Goal: Information Seeking & Learning: Learn about a topic

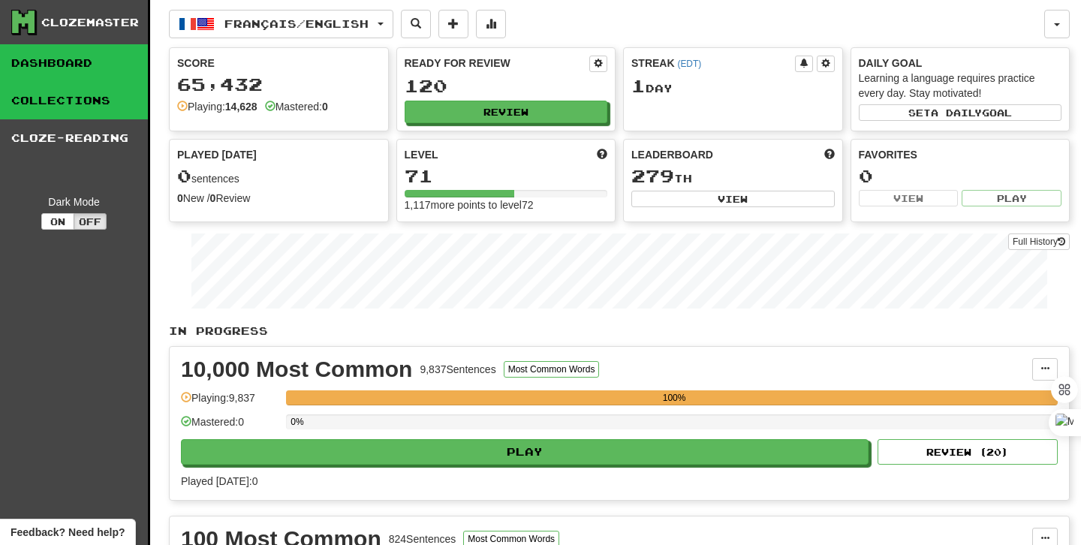
click at [78, 89] on link "Collections" at bounding box center [74, 101] width 148 height 38
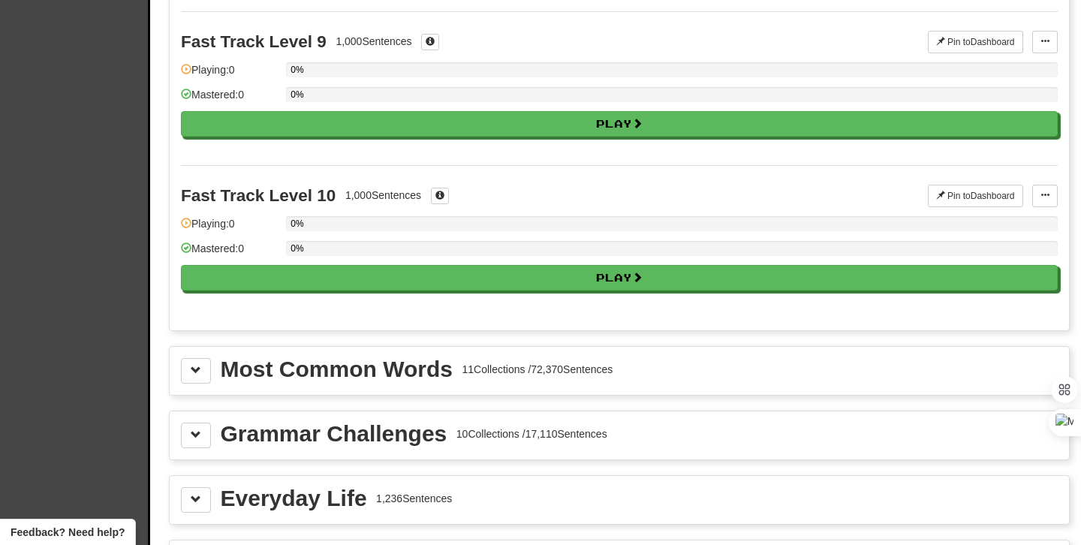
scroll to position [1352, 0]
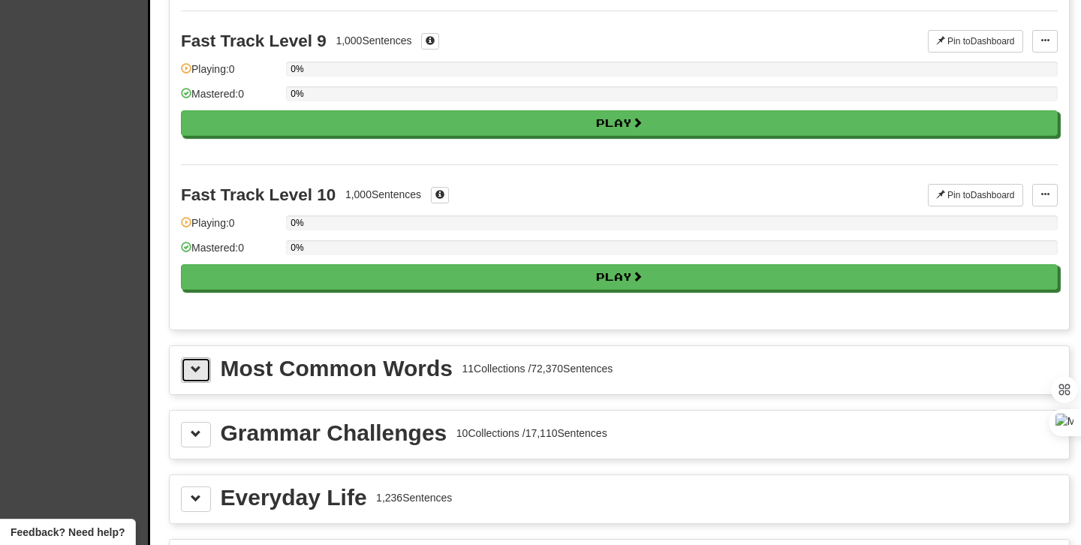
click at [188, 383] on button at bounding box center [196, 370] width 30 height 26
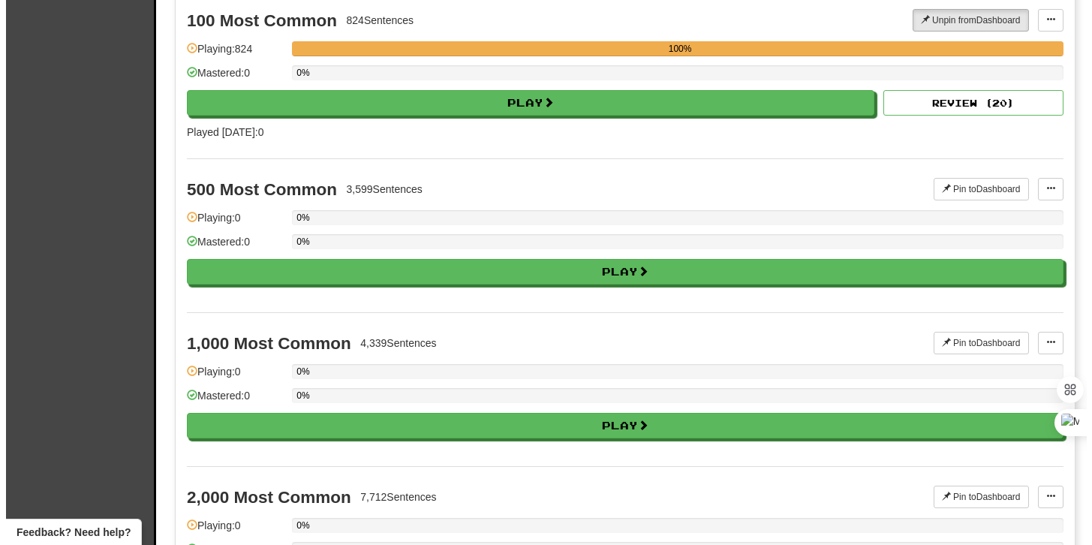
scroll to position [1766, 0]
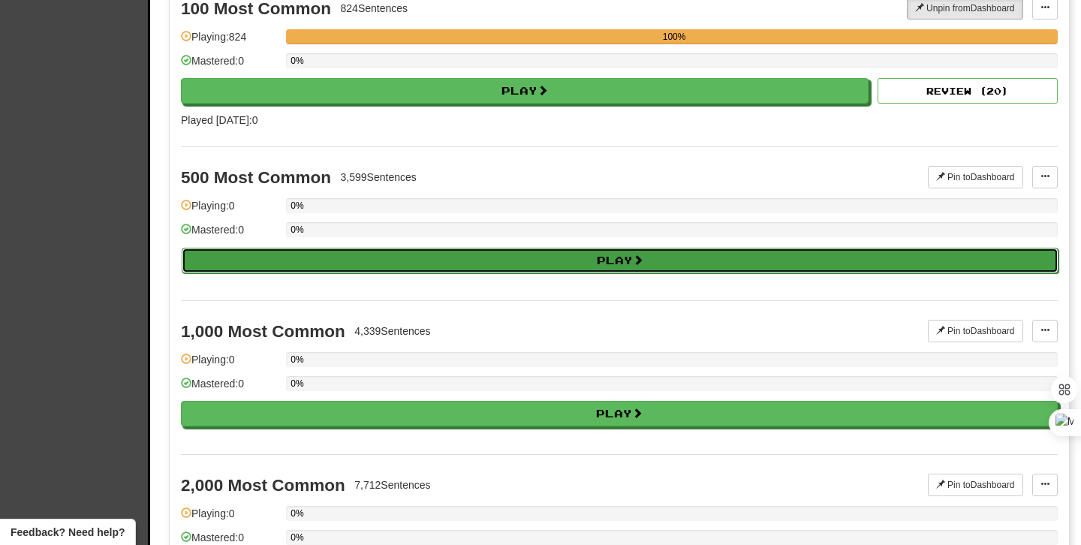
click at [432, 273] on button "Play" at bounding box center [620, 261] width 877 height 26
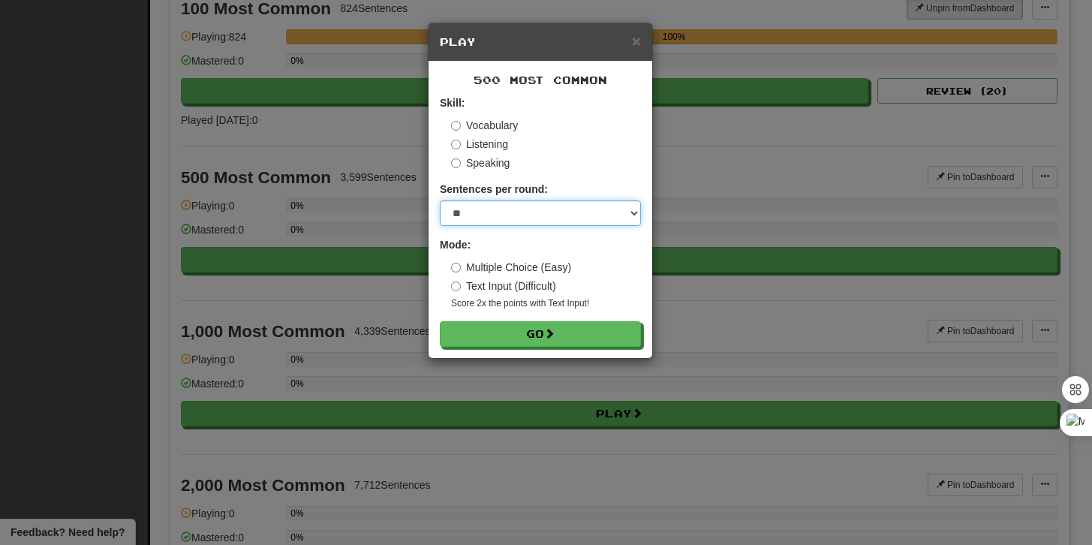
click at [520, 213] on select "* ** ** ** ** ** *** ********" at bounding box center [540, 213] width 201 height 26
select select "***"
click at [440, 200] on select "* ** ** ** ** ** *** ********" at bounding box center [540, 213] width 201 height 26
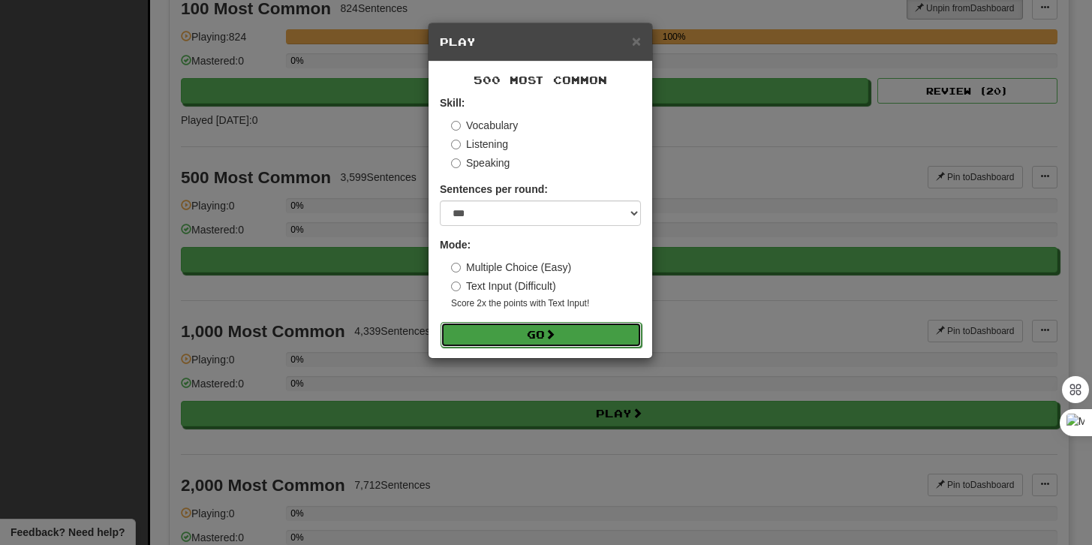
click at [517, 333] on button "Go" at bounding box center [541, 335] width 201 height 26
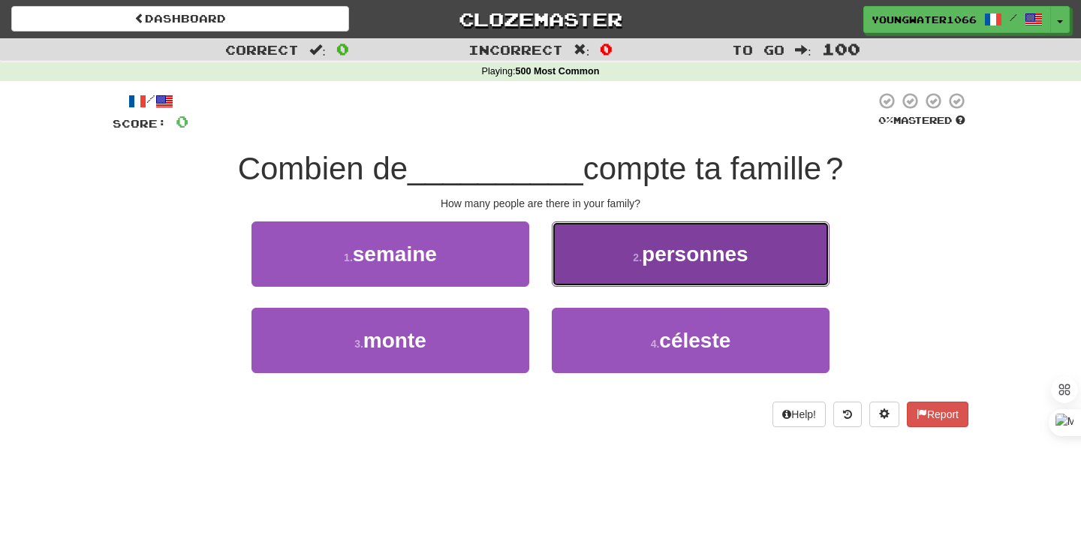
click at [618, 283] on button "2 . personnes" at bounding box center [691, 253] width 278 height 65
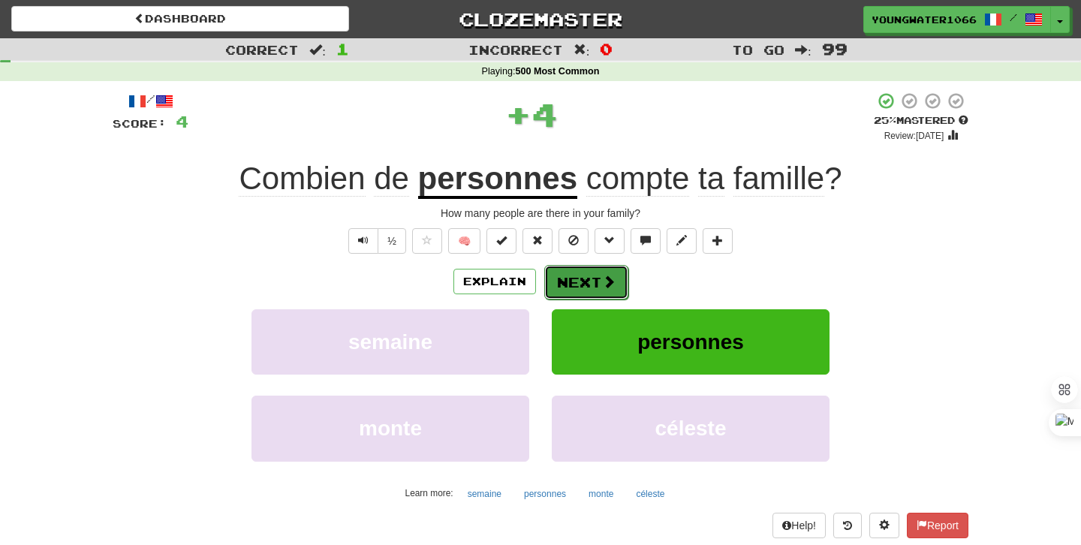
click at [571, 291] on button "Next" at bounding box center [586, 282] width 84 height 35
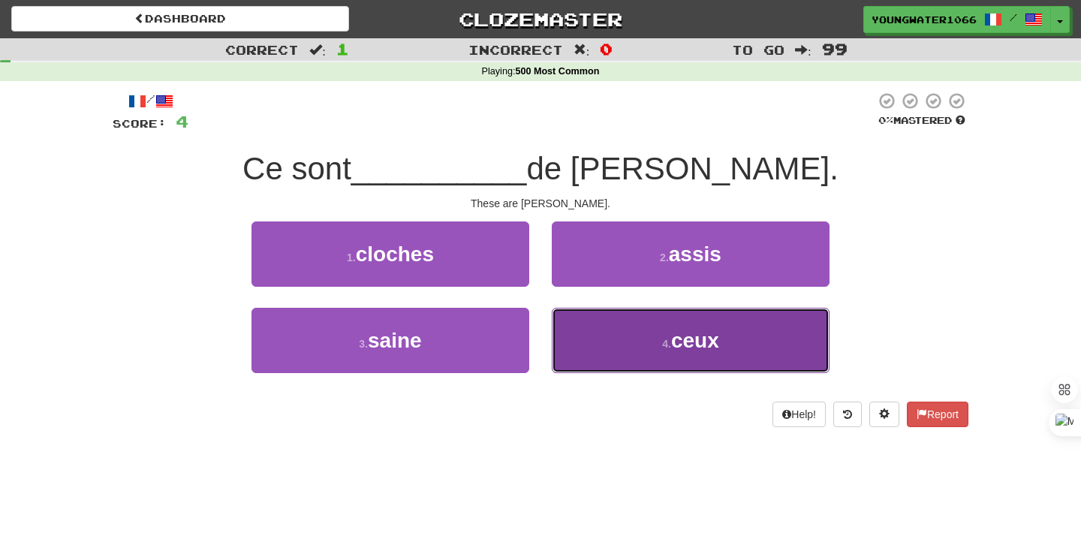
click at [613, 354] on button "4 . ceux" at bounding box center [691, 340] width 278 height 65
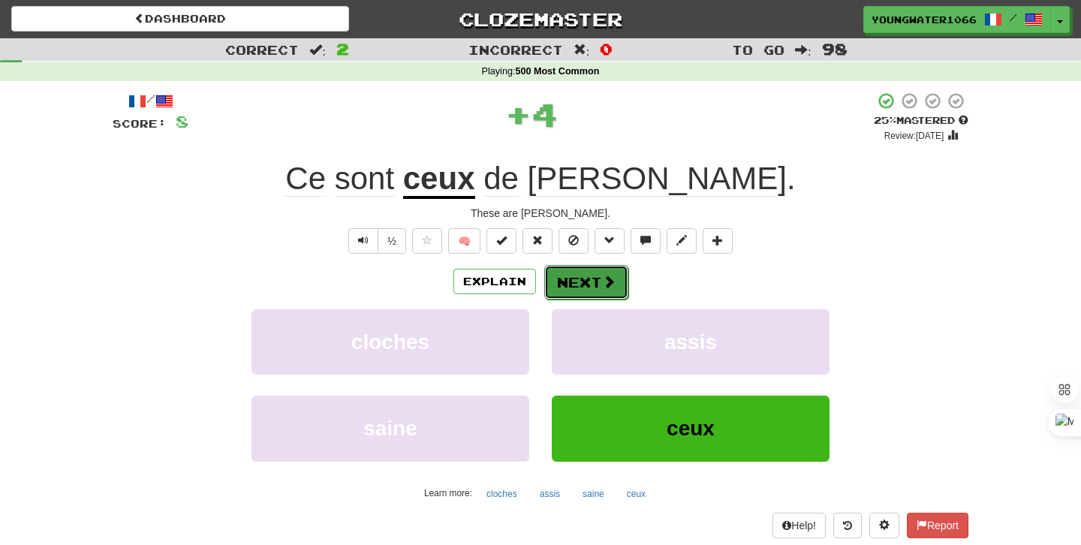
click at [595, 279] on button "Next" at bounding box center [586, 282] width 84 height 35
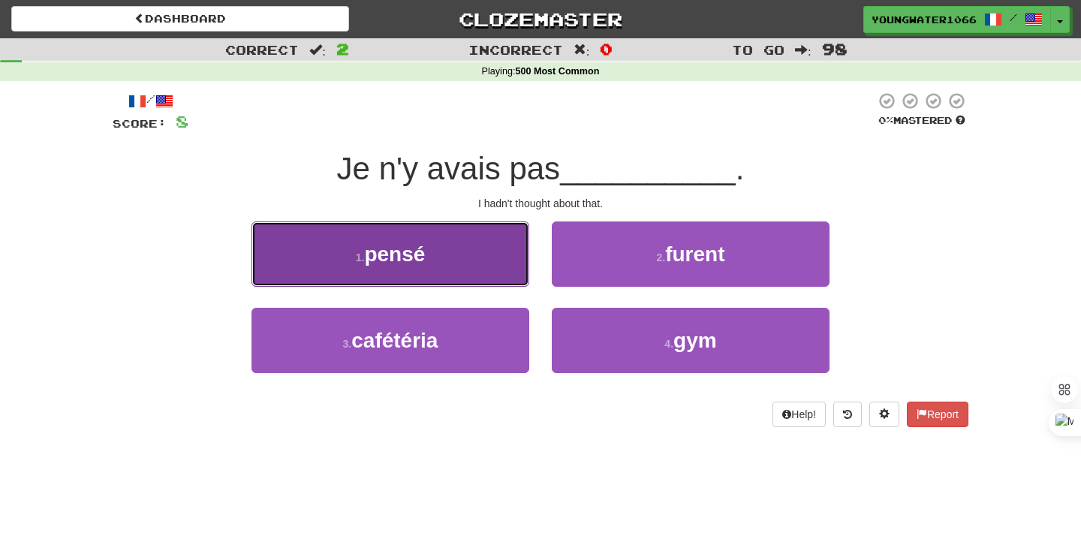
click at [492, 280] on button "1 . pensé" at bounding box center [391, 253] width 278 height 65
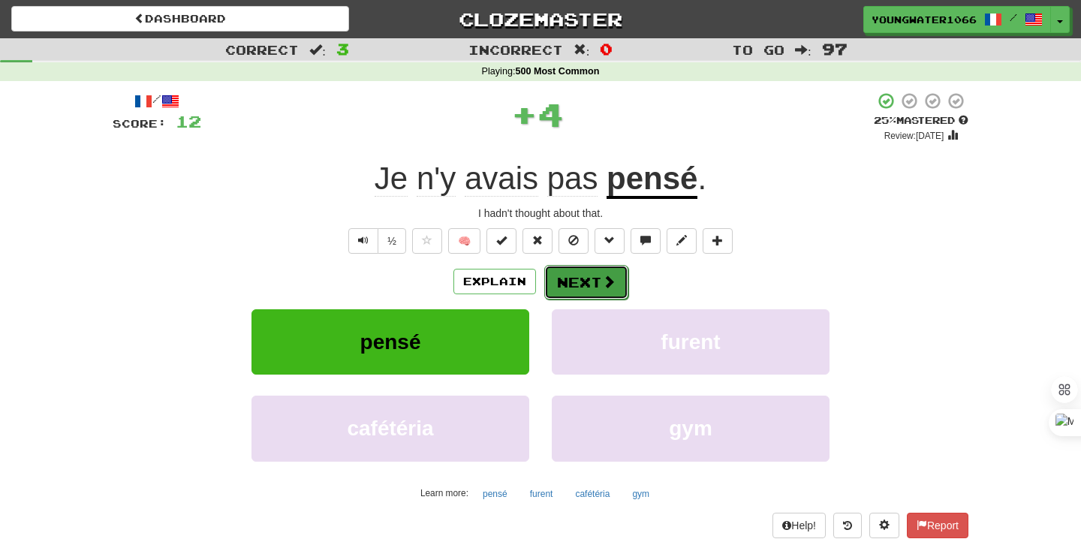
click at [595, 286] on button "Next" at bounding box center [586, 282] width 84 height 35
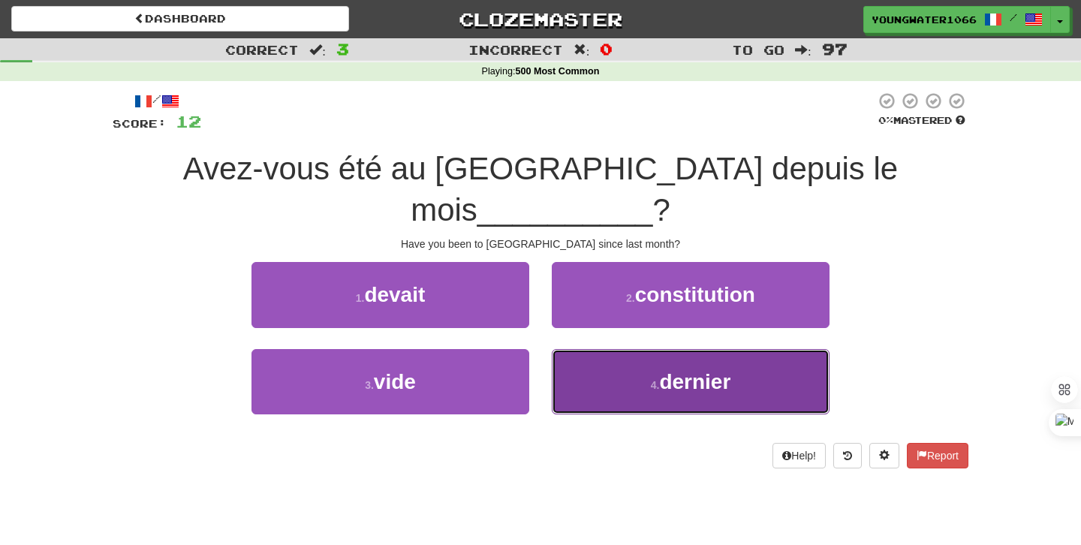
click at [577, 349] on button "4 . dernier" at bounding box center [691, 381] width 278 height 65
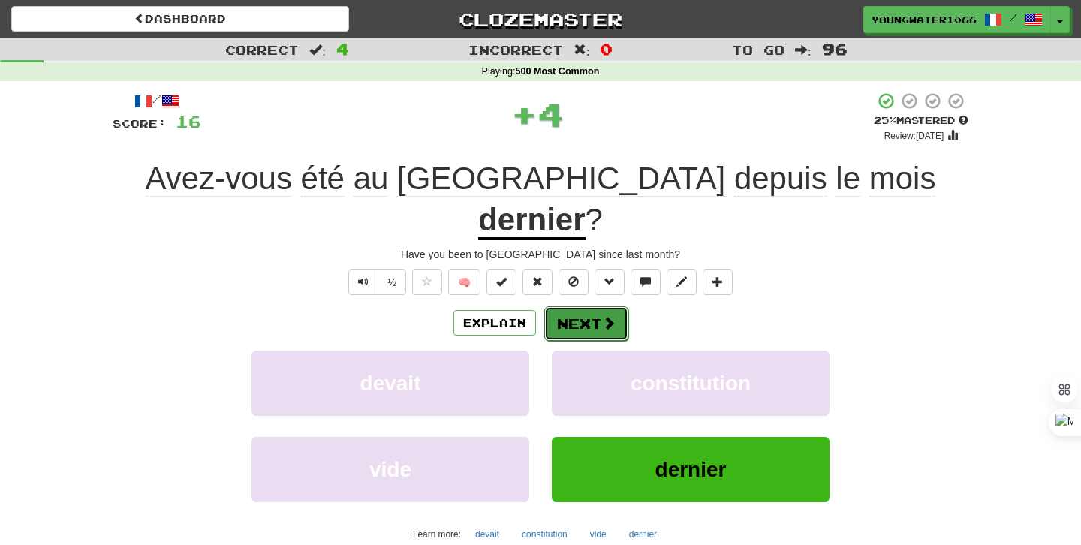
click at [575, 306] on button "Next" at bounding box center [586, 323] width 84 height 35
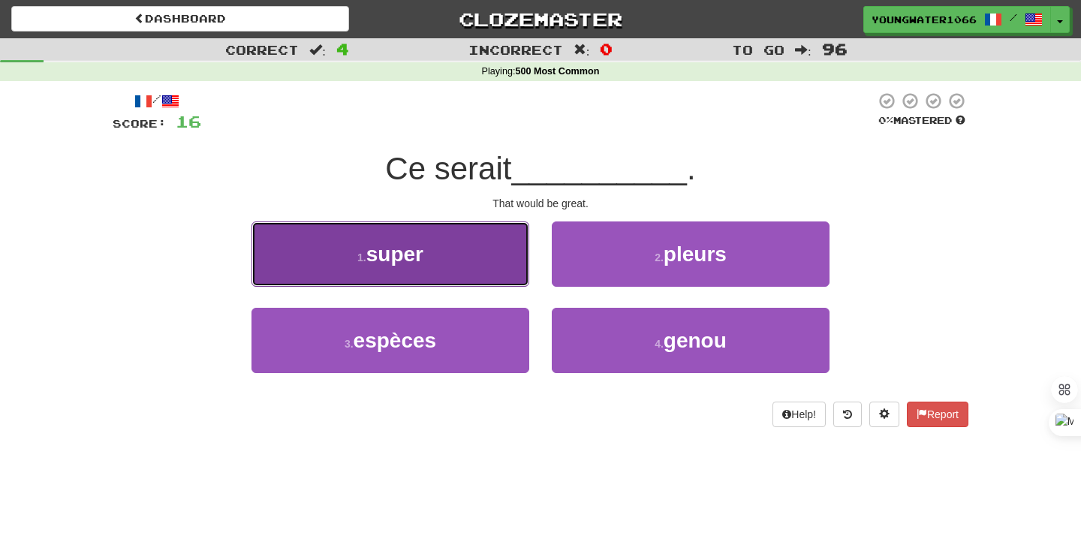
click at [462, 269] on button "1 . super" at bounding box center [391, 253] width 278 height 65
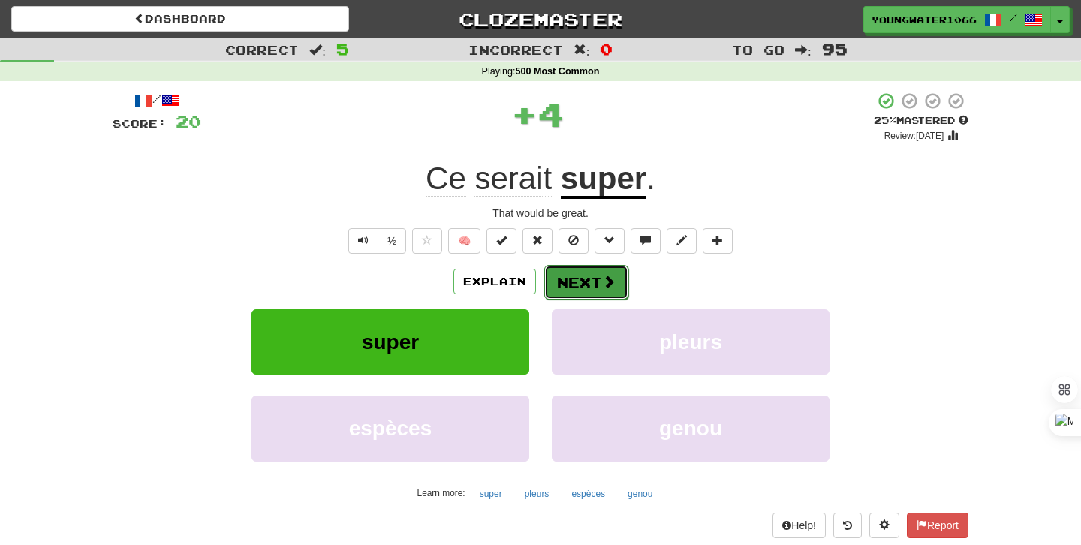
click at [596, 287] on button "Next" at bounding box center [586, 282] width 84 height 35
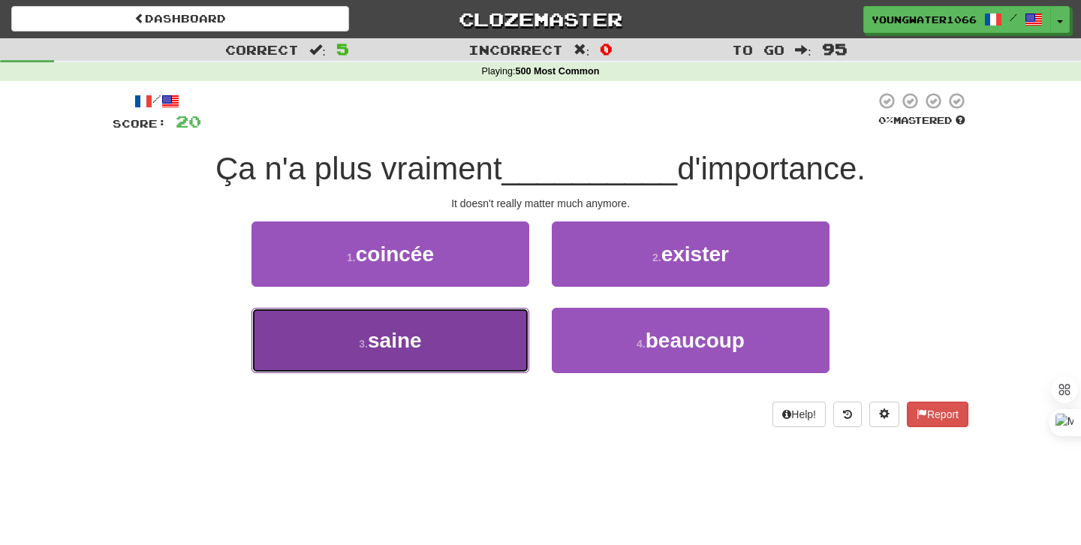
click at [478, 333] on button "3 . saine" at bounding box center [391, 340] width 278 height 65
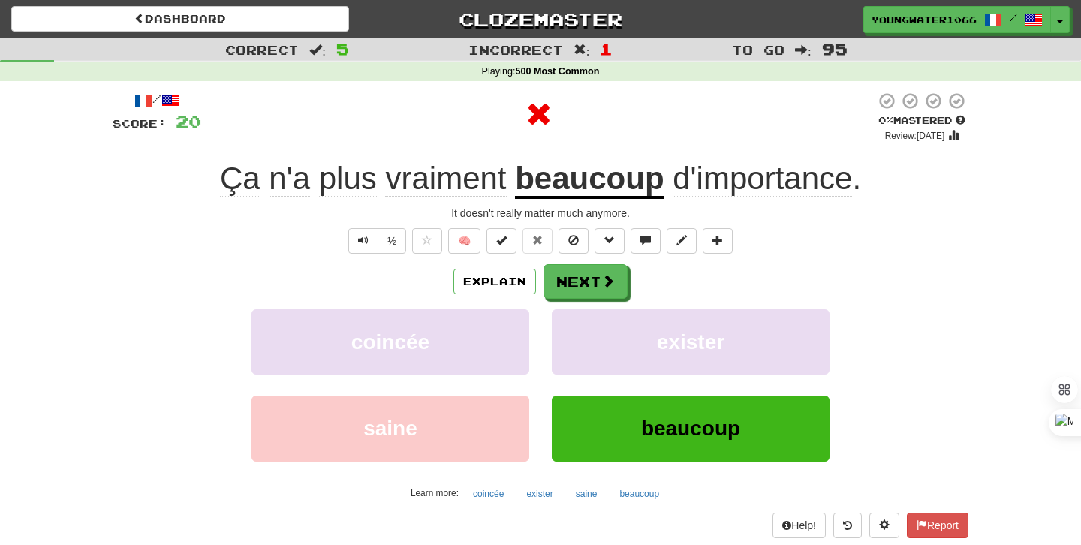
click at [627, 264] on div "Explain Next" at bounding box center [541, 281] width 856 height 35
click at [595, 289] on button "Next" at bounding box center [586, 282] width 84 height 35
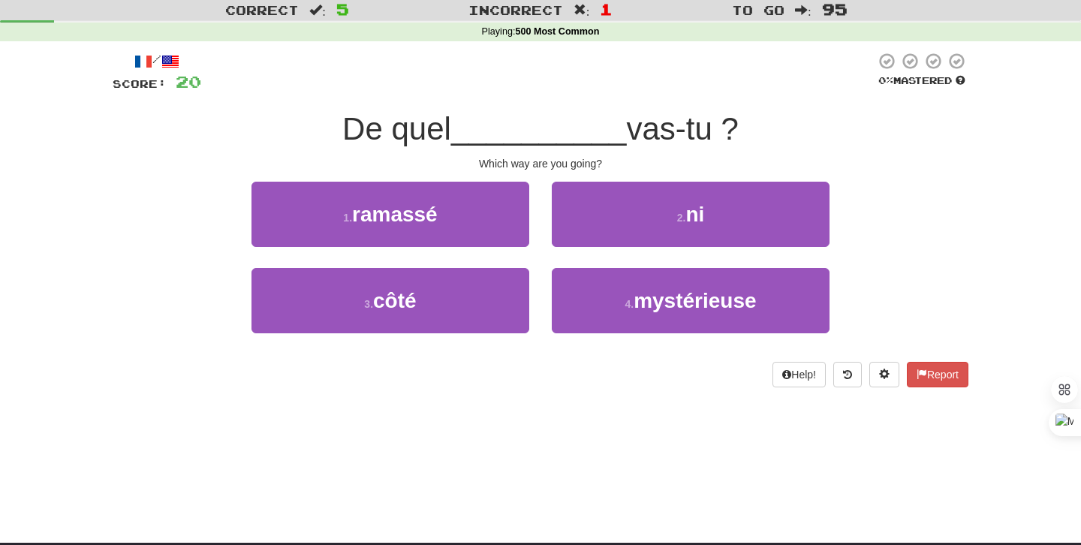
scroll to position [44, 0]
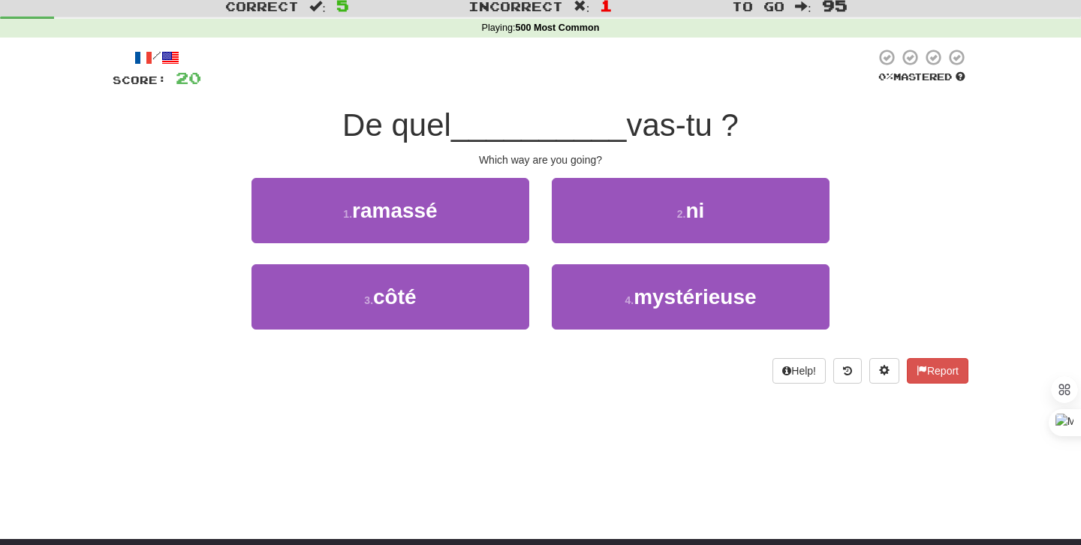
click at [537, 203] on div "1 . ramassé" at bounding box center [390, 221] width 300 height 86
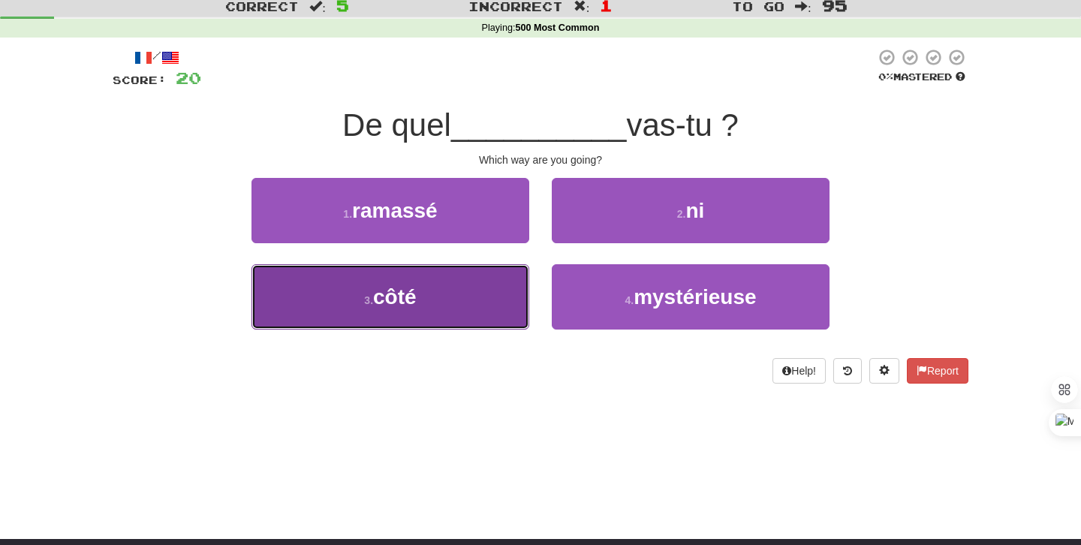
click at [496, 280] on button "3 . côté" at bounding box center [391, 296] width 278 height 65
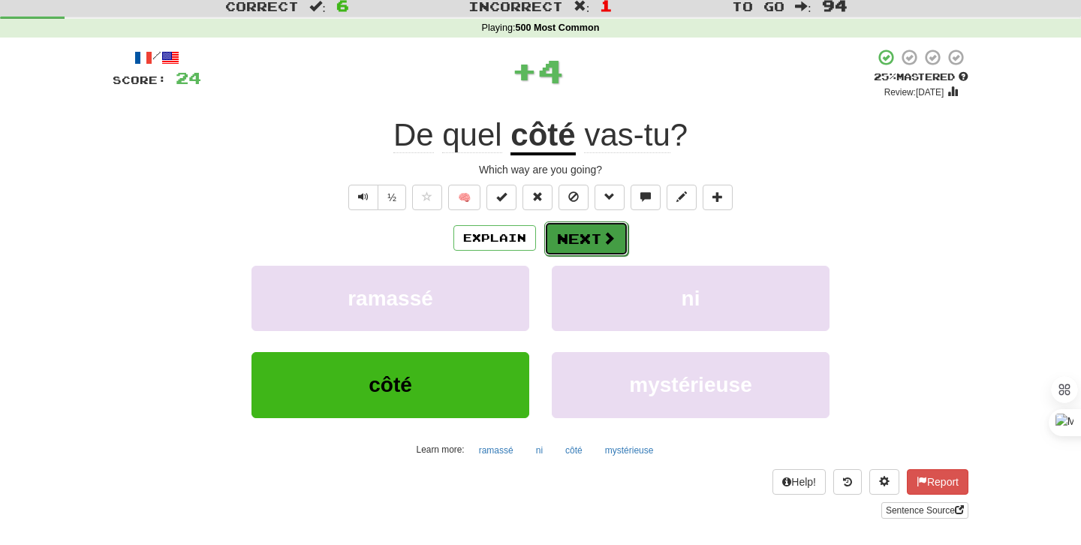
click at [605, 226] on button "Next" at bounding box center [586, 238] width 84 height 35
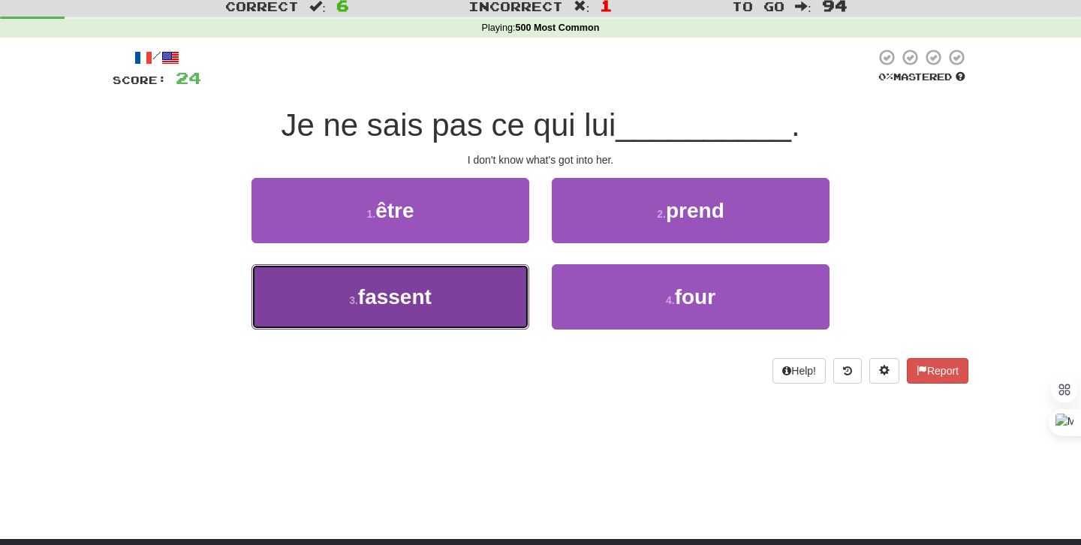
click at [493, 289] on button "3 . fassent" at bounding box center [391, 296] width 278 height 65
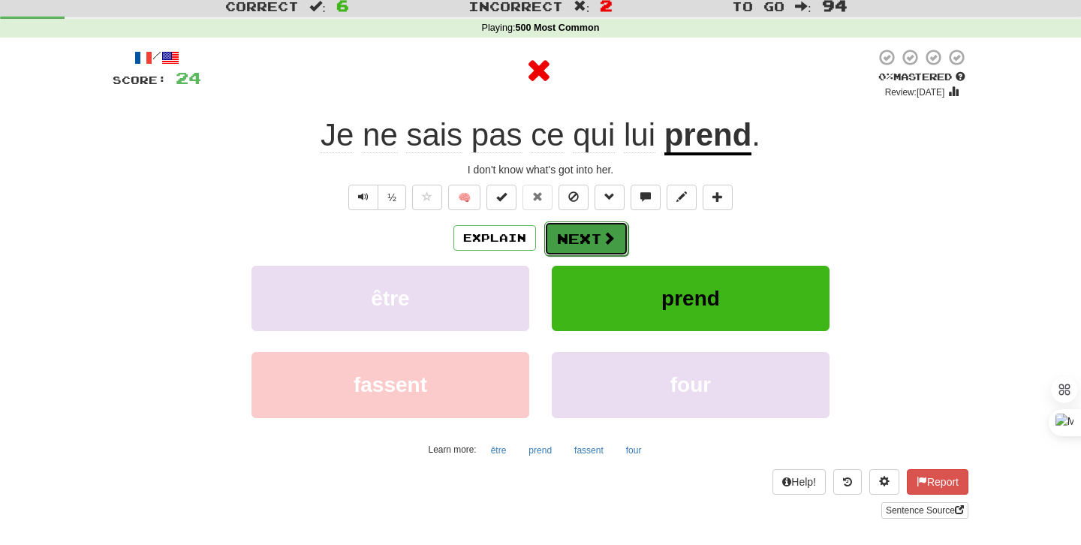
click at [613, 235] on span at bounding box center [609, 238] width 14 height 14
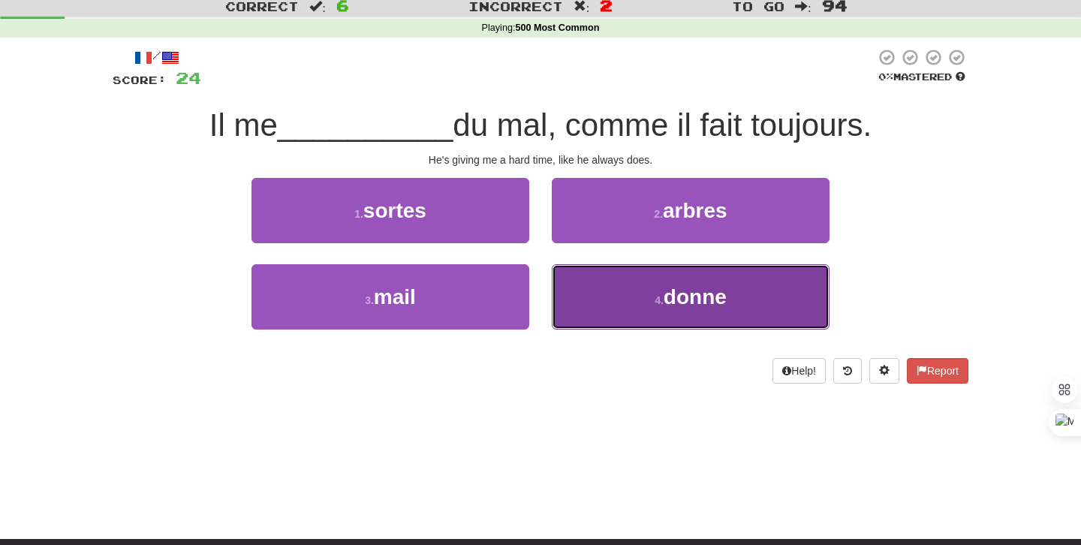
click at [595, 289] on button "4 . donne" at bounding box center [691, 296] width 278 height 65
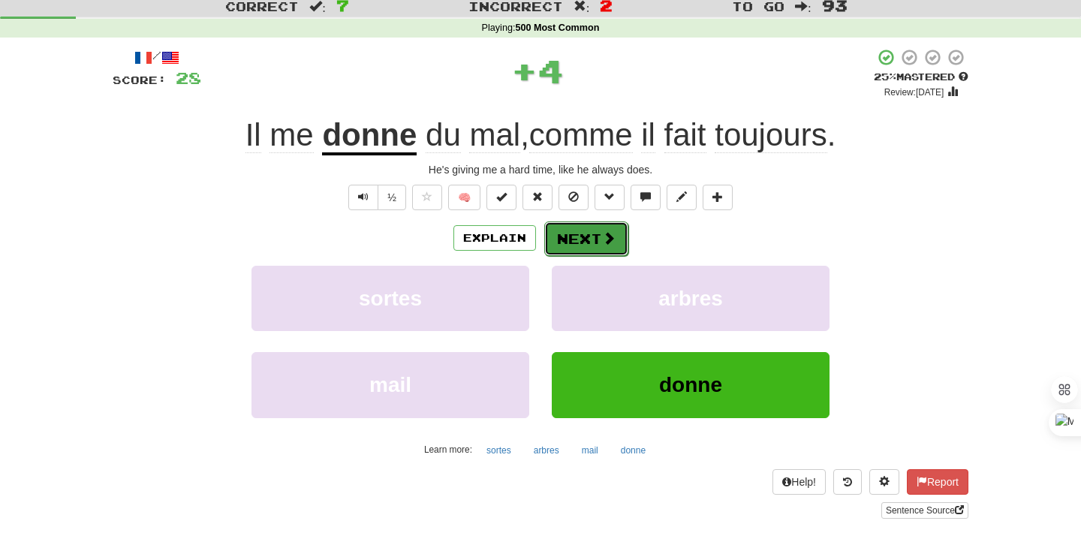
click at [581, 244] on button "Next" at bounding box center [586, 238] width 84 height 35
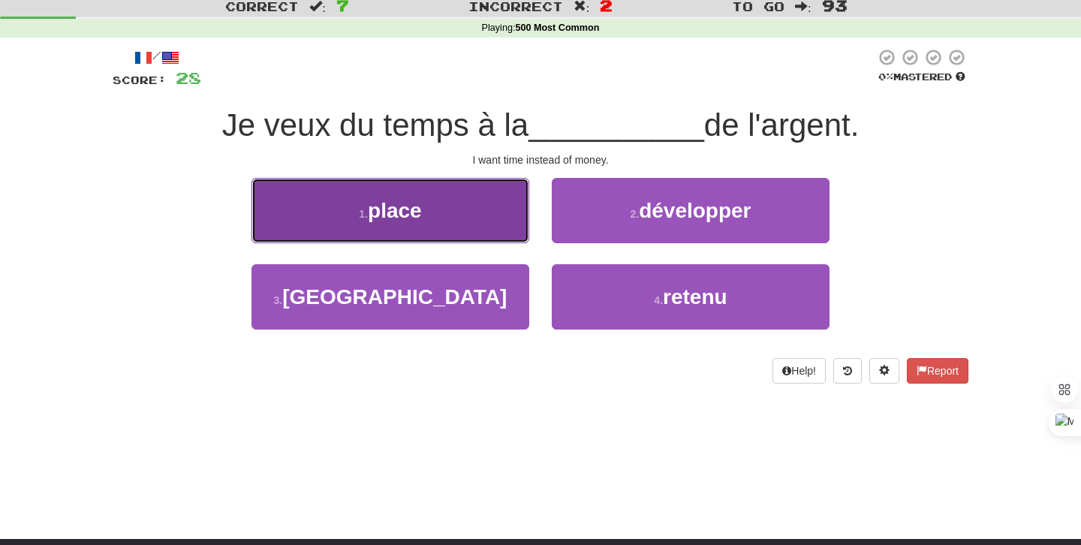
click at [493, 218] on button "1 . place" at bounding box center [391, 210] width 278 height 65
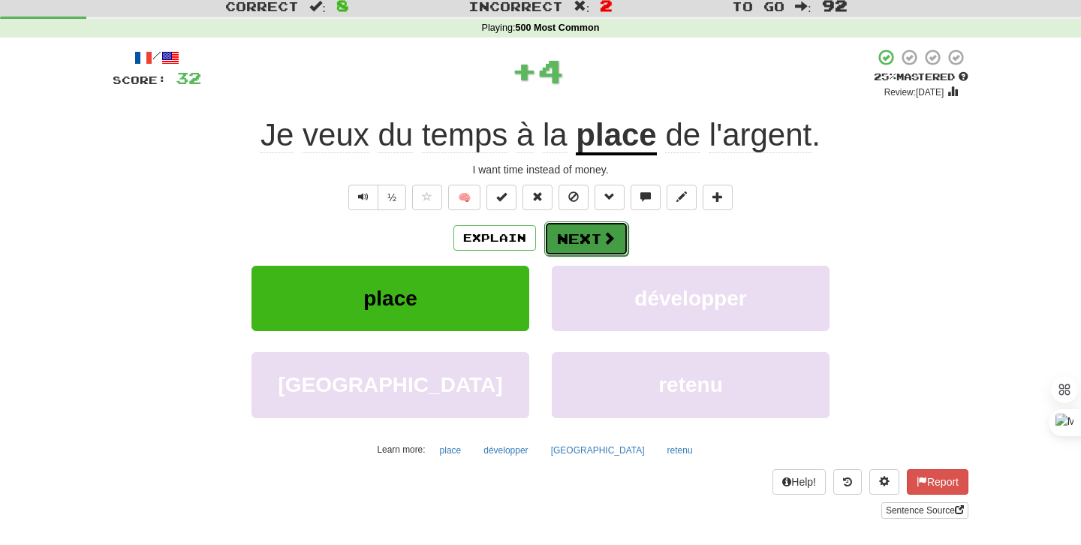
click at [578, 242] on button "Next" at bounding box center [586, 238] width 84 height 35
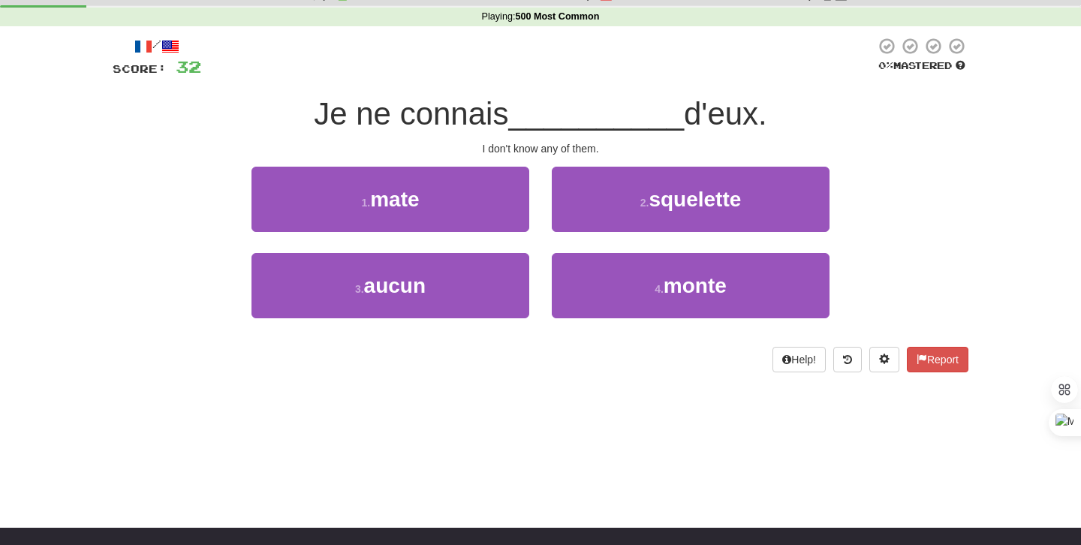
scroll to position [56, 0]
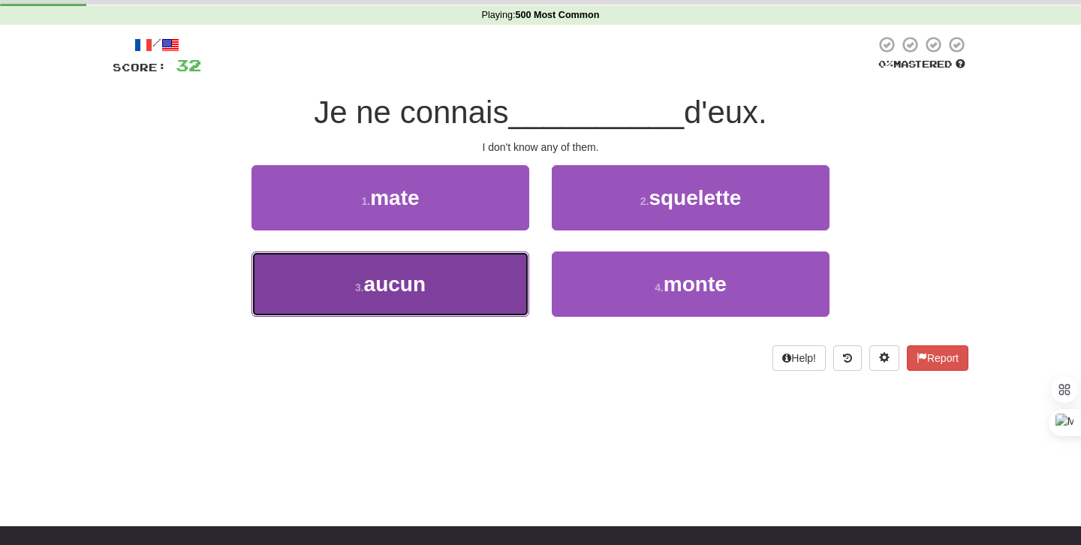
click at [425, 282] on span "aucun" at bounding box center [395, 284] width 62 height 23
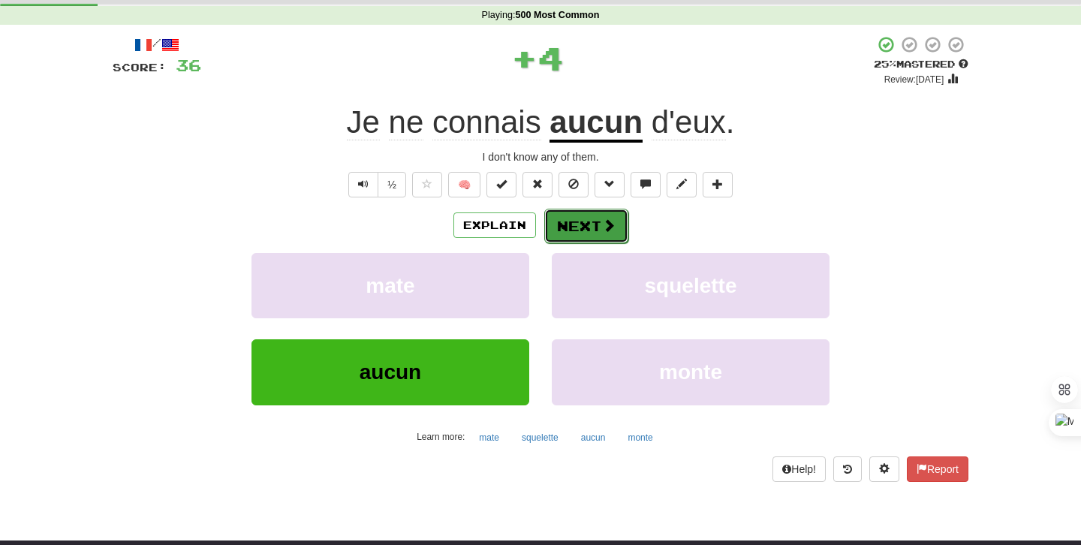
click at [557, 215] on button "Next" at bounding box center [586, 226] width 84 height 35
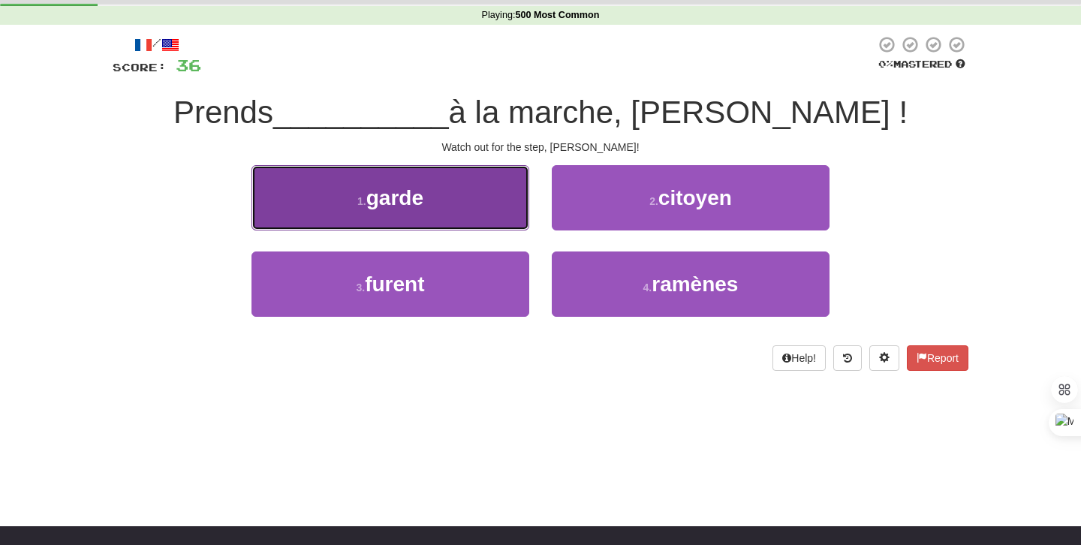
click at [475, 203] on button "1 . garde" at bounding box center [391, 197] width 278 height 65
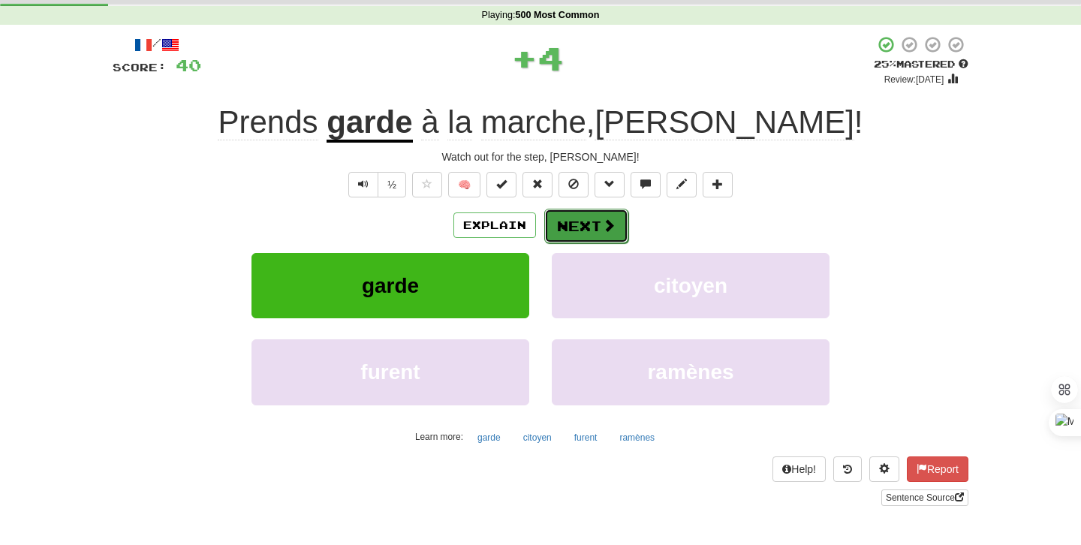
click at [573, 230] on button "Next" at bounding box center [586, 226] width 84 height 35
